Goal: Transaction & Acquisition: Purchase product/service

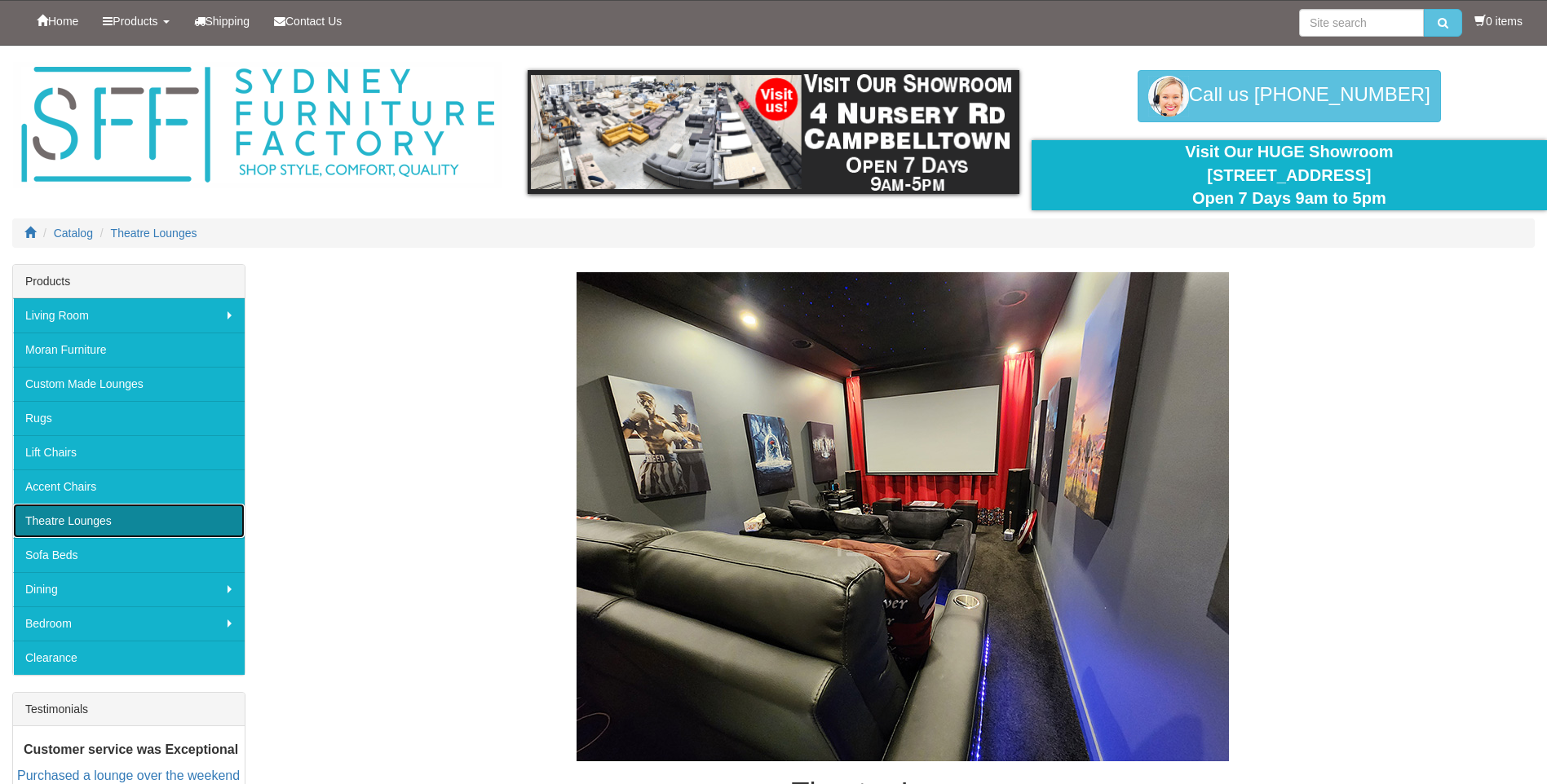
click at [115, 518] on link "Theatre Lounges" at bounding box center [128, 521] width 232 height 34
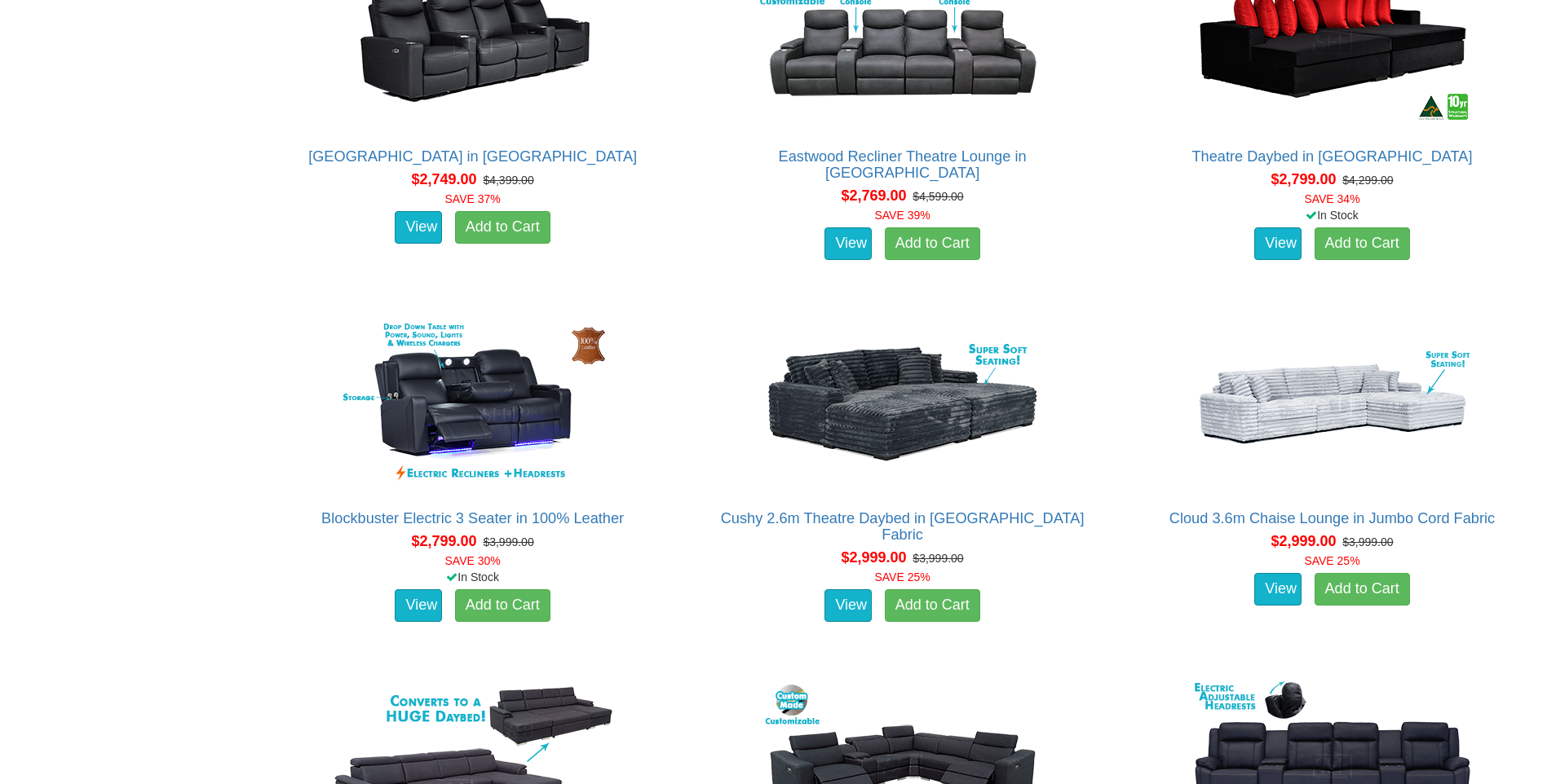
scroll to position [2283, 0]
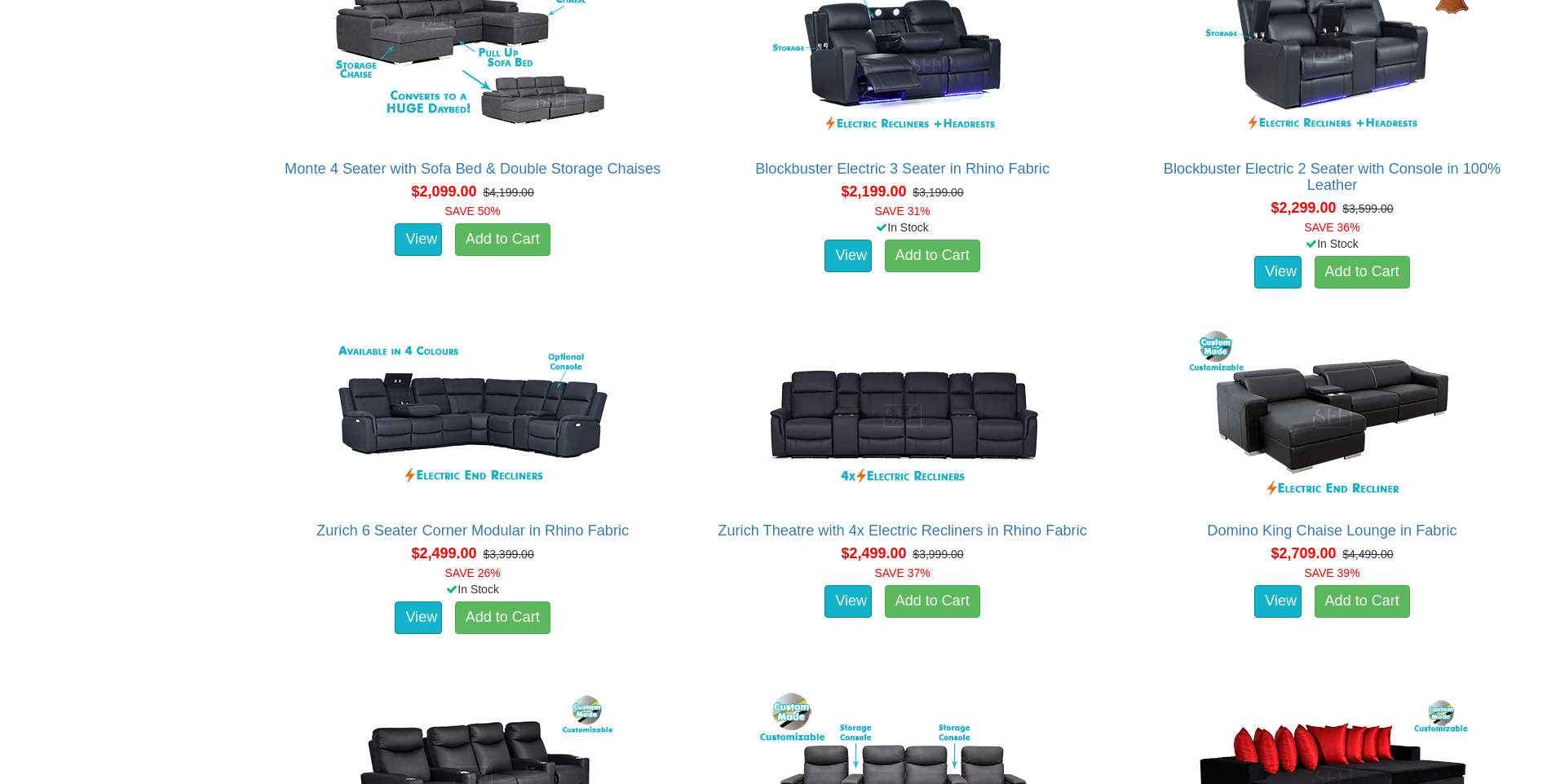
scroll to position [1631, 0]
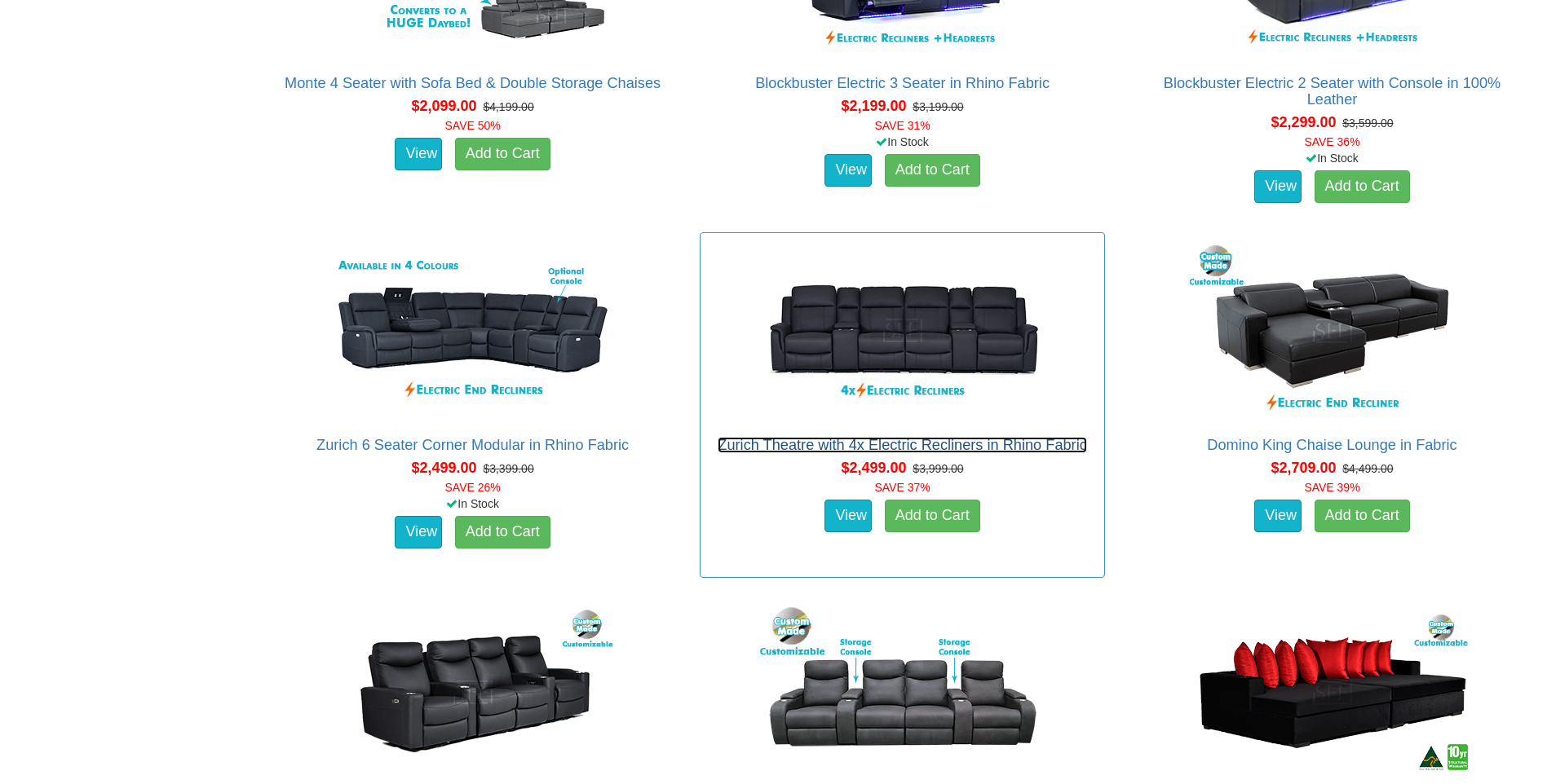
click at [1061, 445] on link "Zurich Theatre with 4x Electric Recliners in Rhino Fabric" at bounding box center [902, 445] width 369 height 17
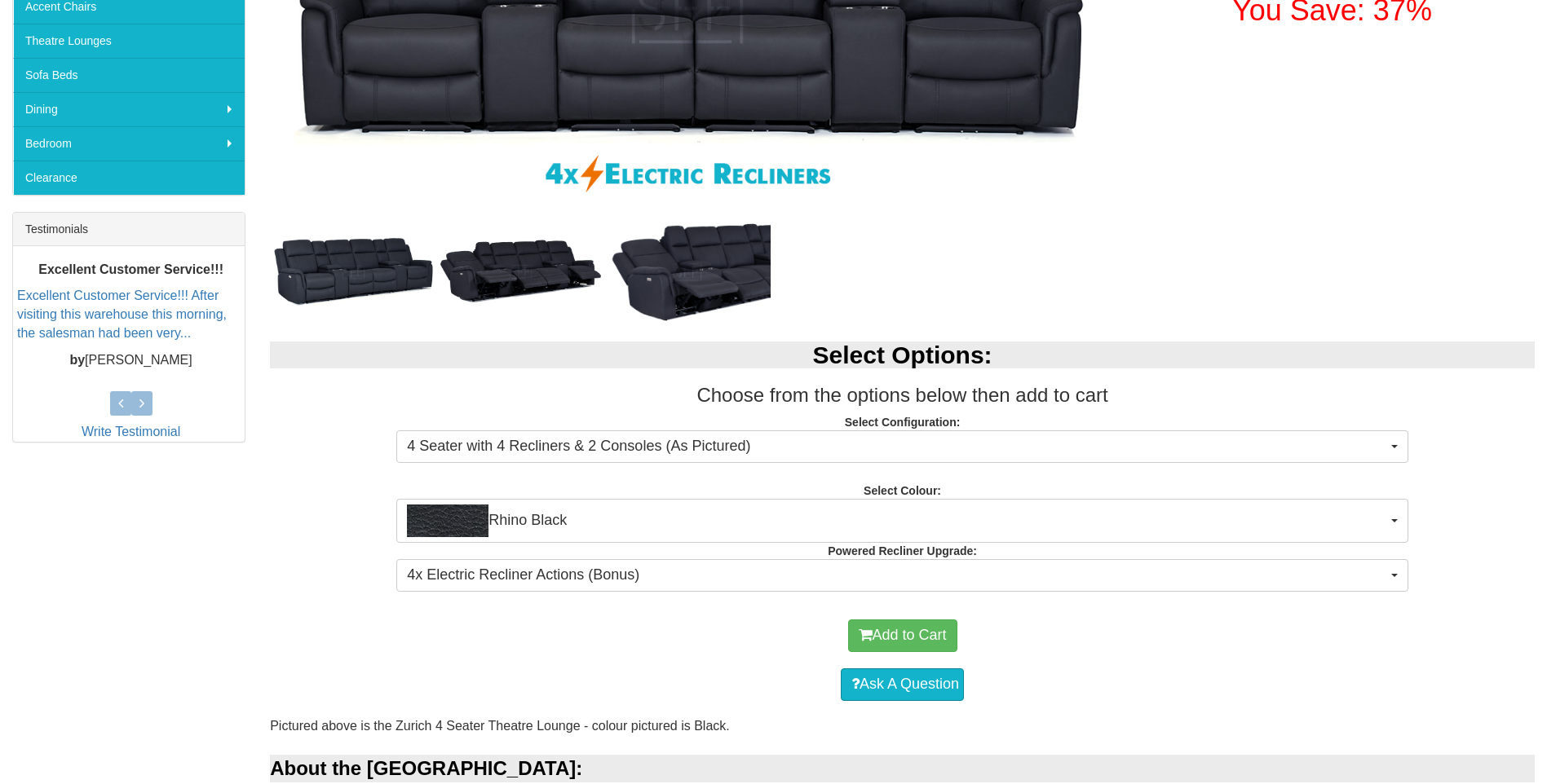
scroll to position [489, 0]
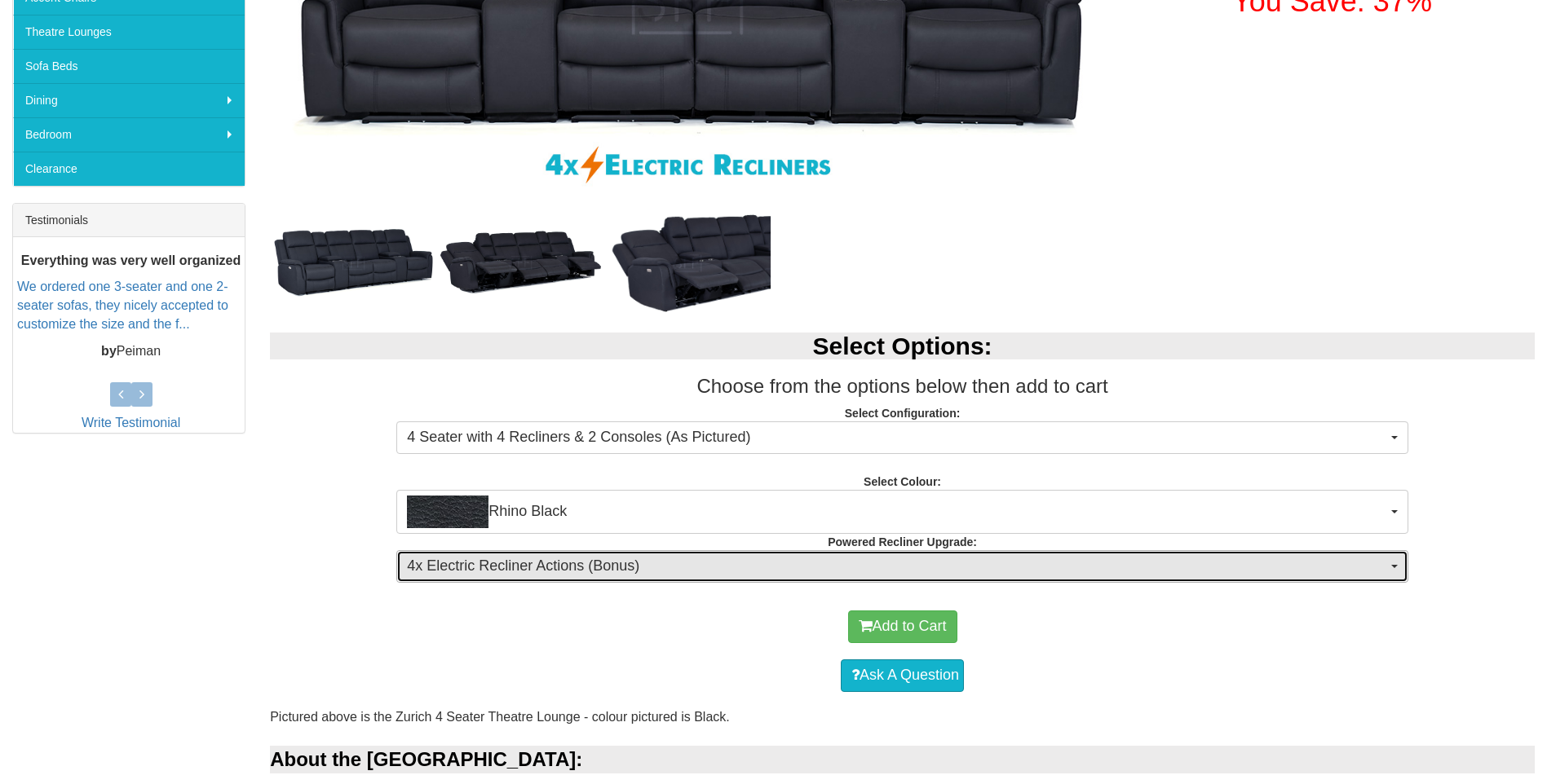
click at [532, 573] on span "4x Electric Recliner Actions (Bonus)" at bounding box center [897, 566] width 980 height 21
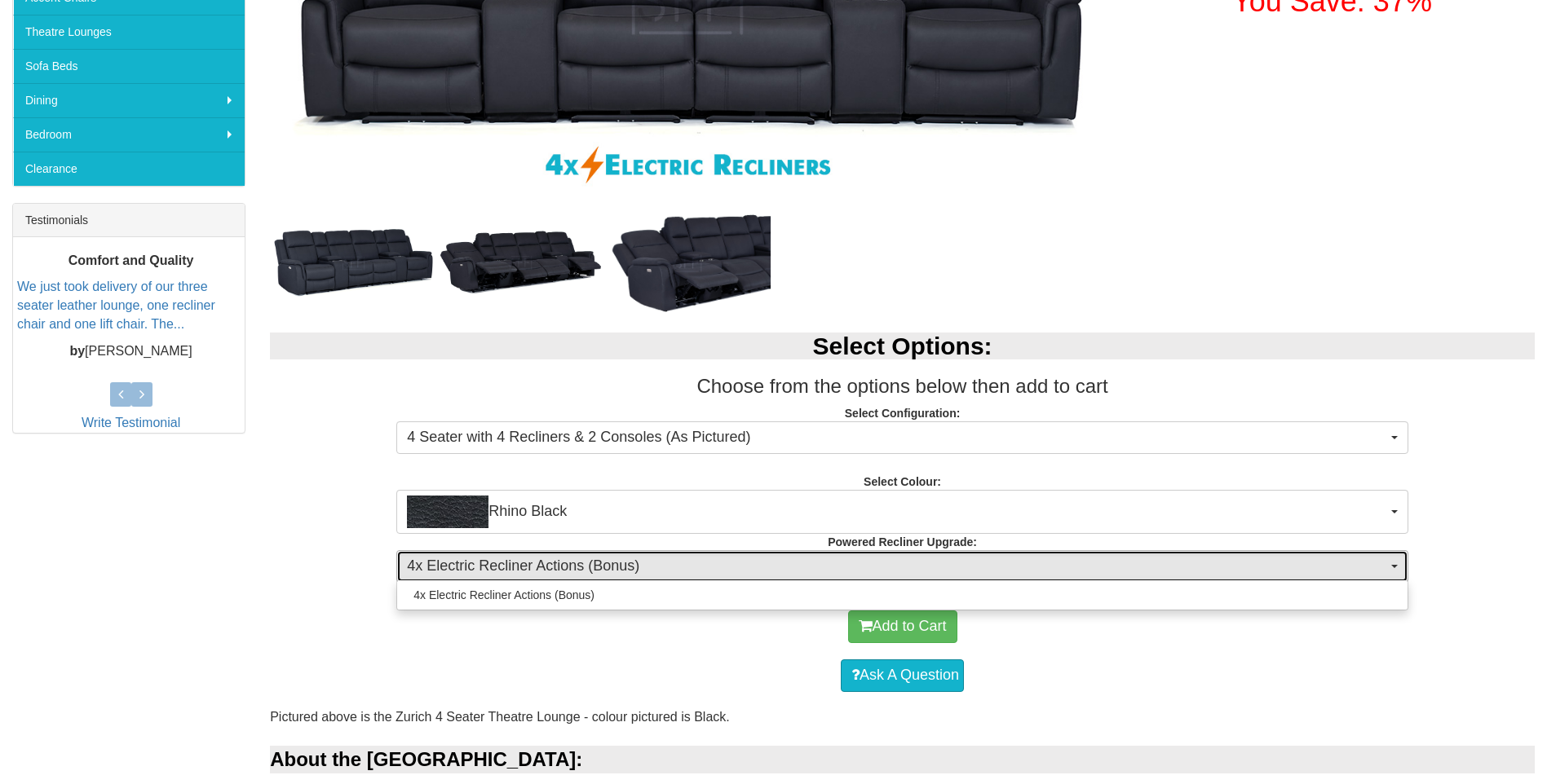
click at [532, 573] on span "4x Electric Recliner Actions (Bonus)" at bounding box center [897, 566] width 980 height 21
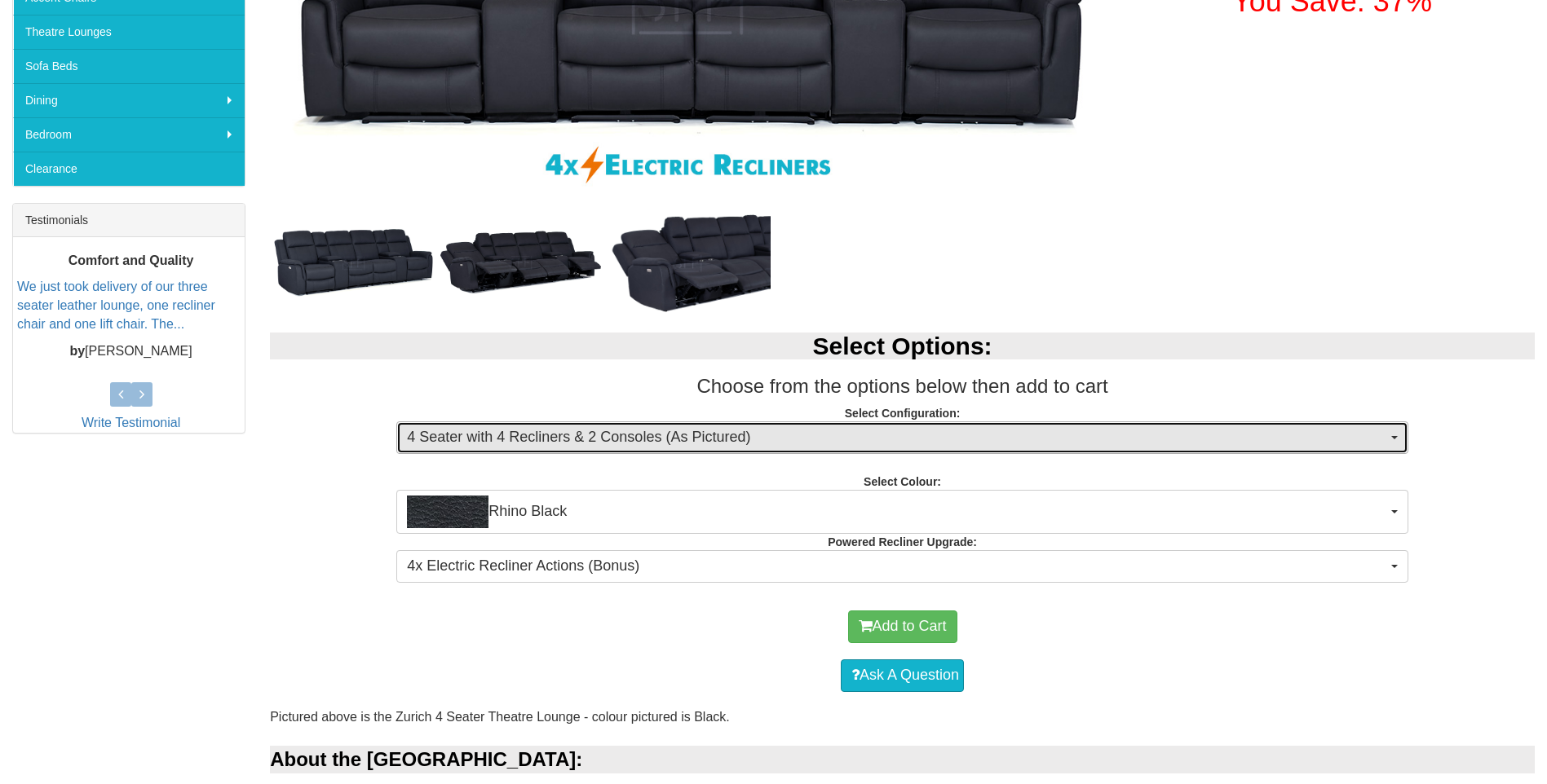
click at [582, 437] on span "4 Seater with 4 Recliners & 2 Consoles (As Pictured)" at bounding box center [897, 438] width 980 height 21
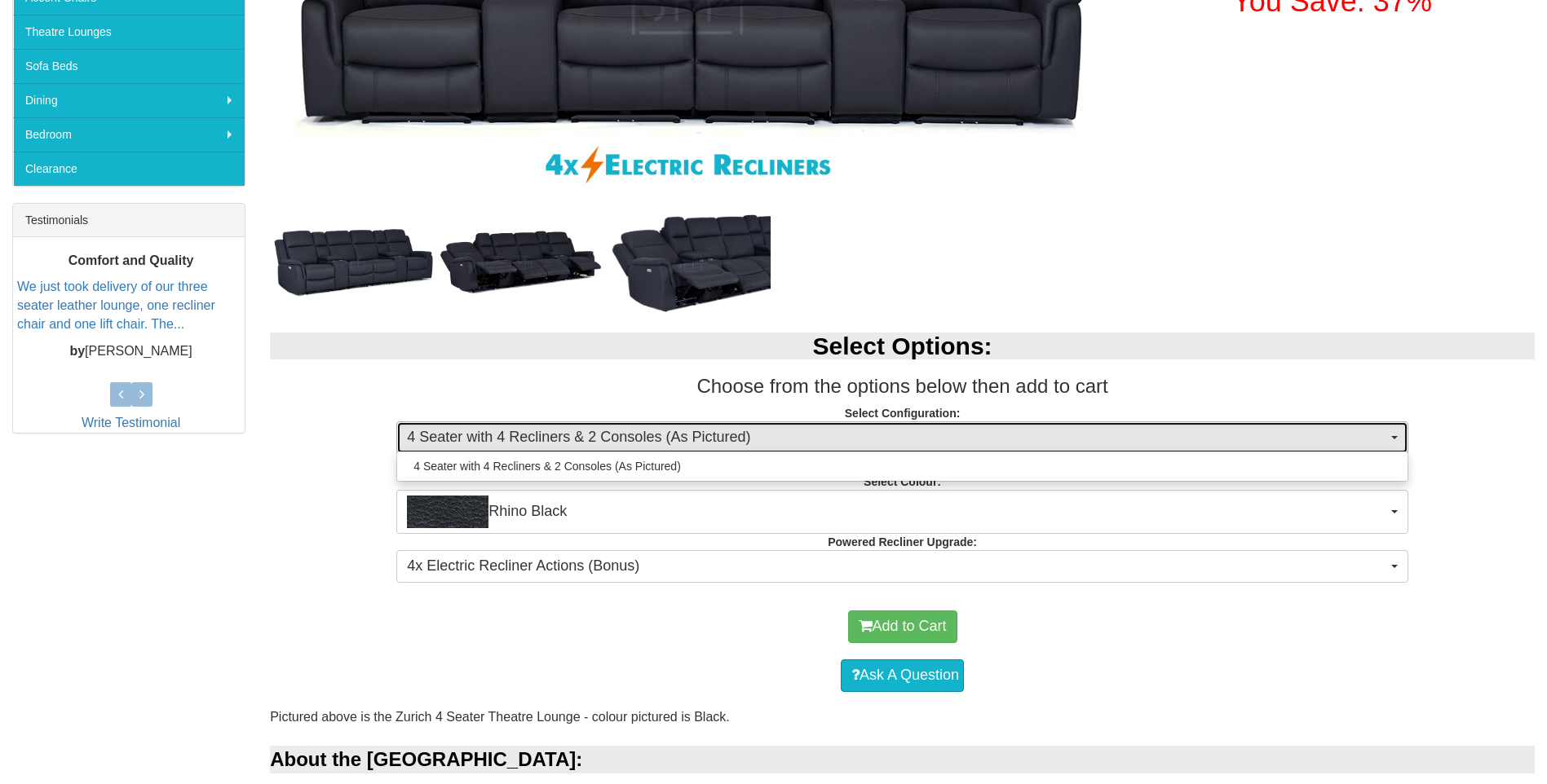
click at [582, 437] on span "4 Seater with 4 Recliners & 2 Consoles (As Pictured)" at bounding box center [897, 438] width 980 height 21
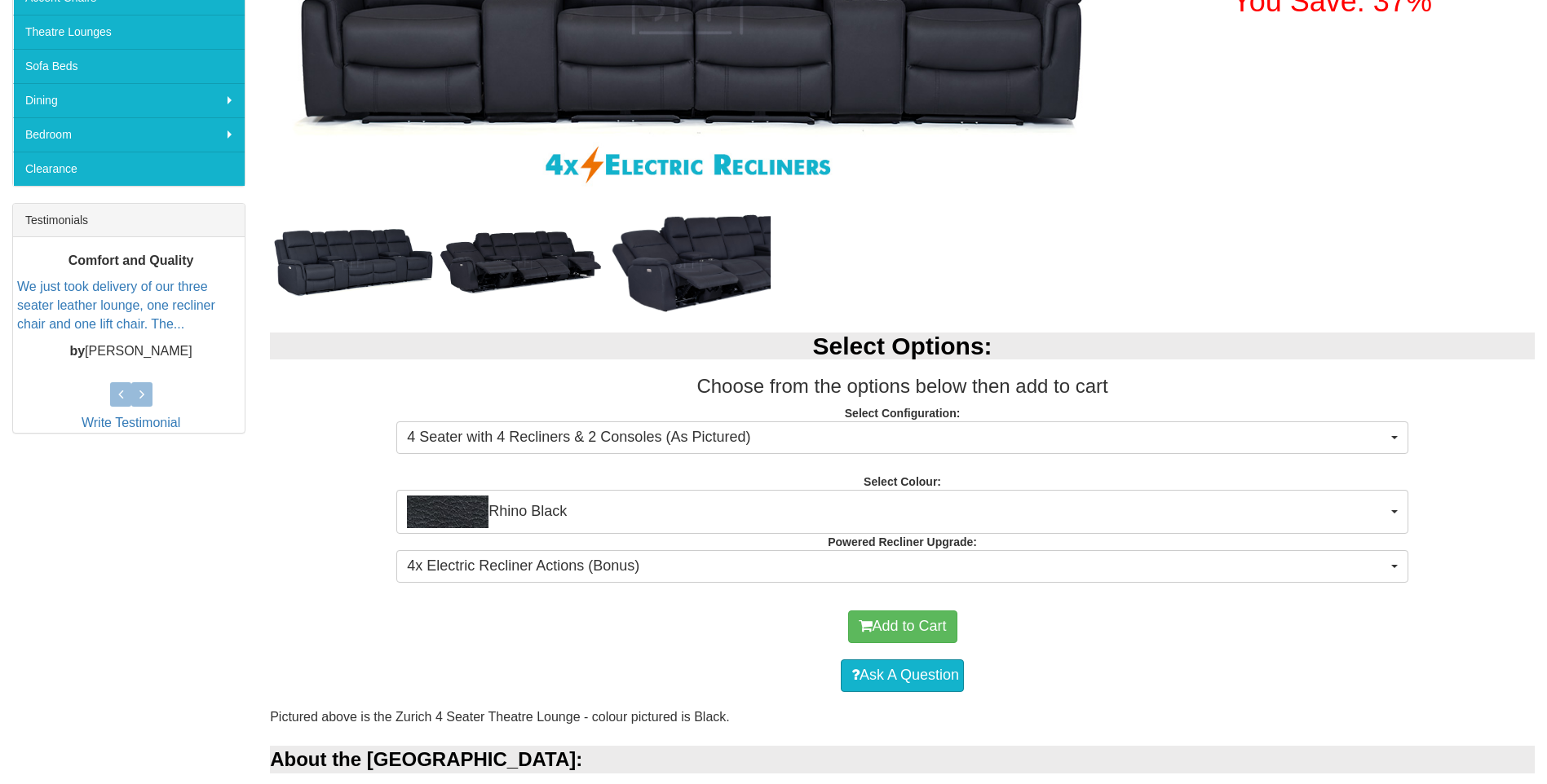
click at [285, 541] on div "Select Options: Choose from the options below then add to cart Select Configura…" at bounding box center [902, 455] width 1289 height 278
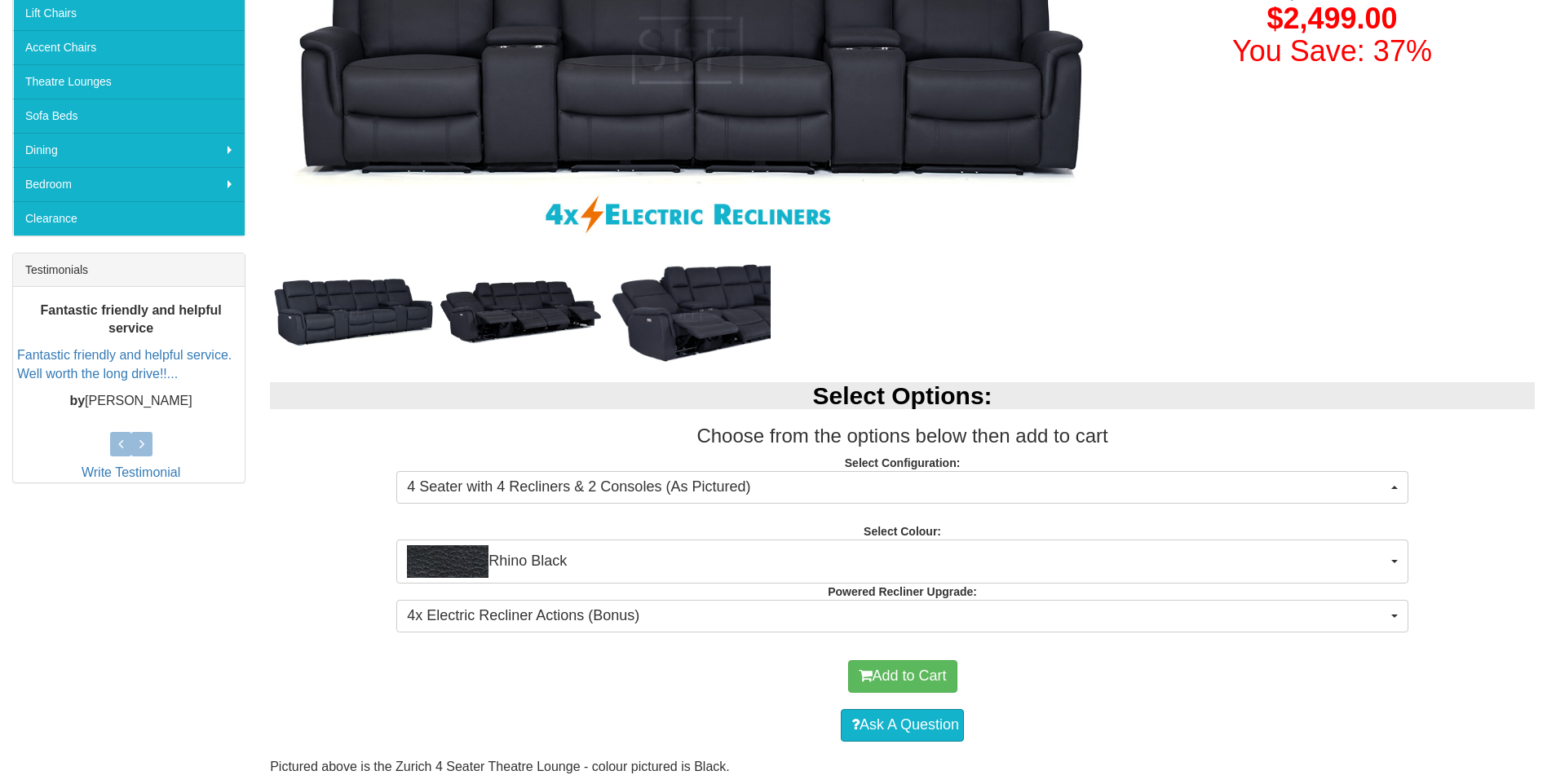
scroll to position [0, 0]
